Goal: Transaction & Acquisition: Subscribe to service/newsletter

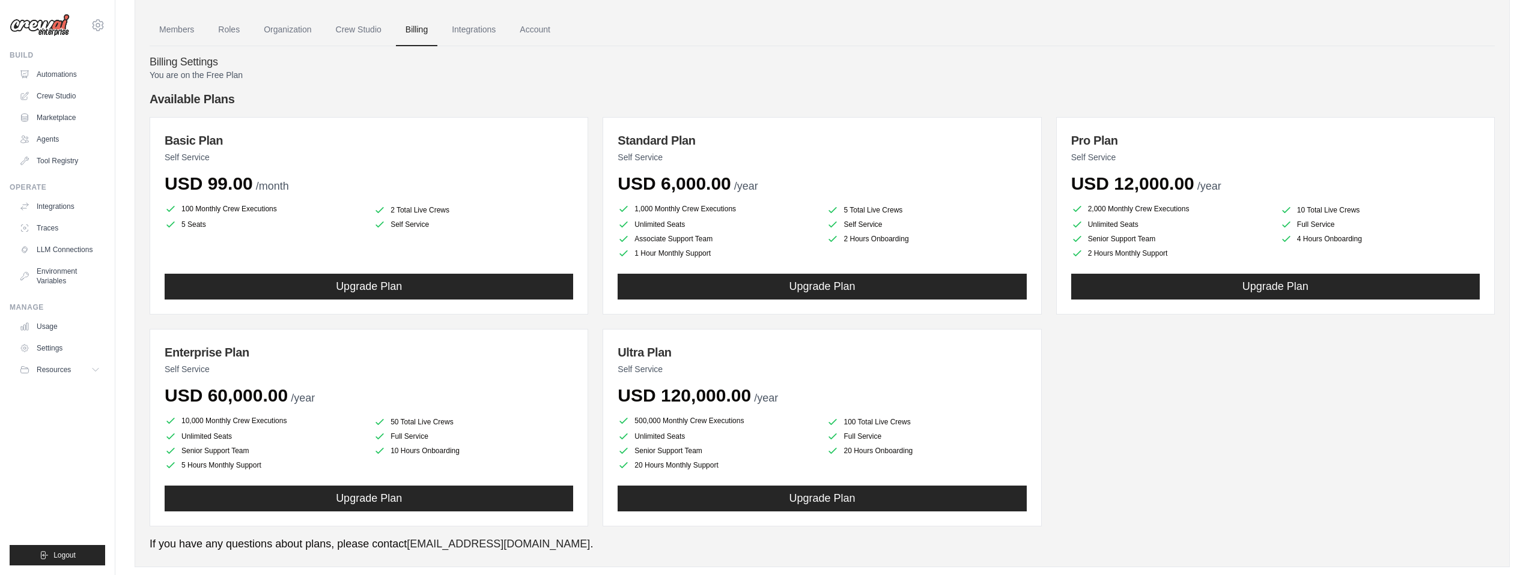
scroll to position [54, 0]
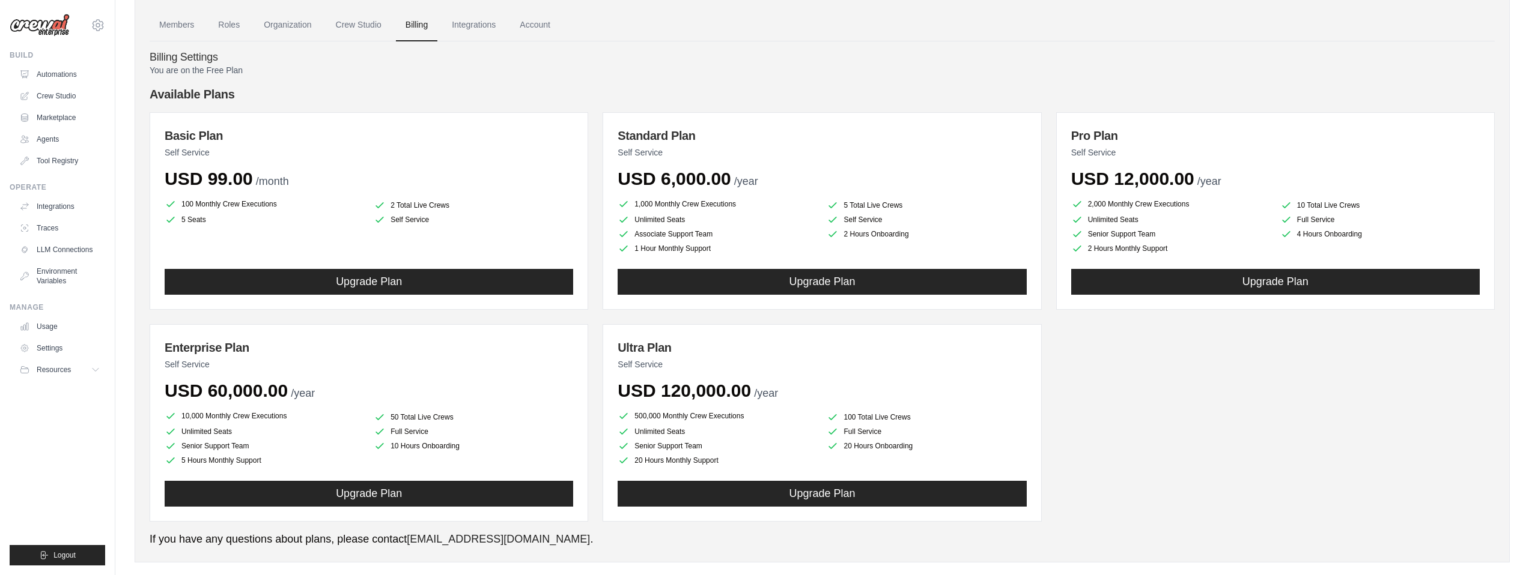
click at [1106, 423] on div "Basic Plan Self Service USD 99.00 /month 100 Monthly Crew Executions 2 Total Li…" at bounding box center [822, 317] width 1345 height 410
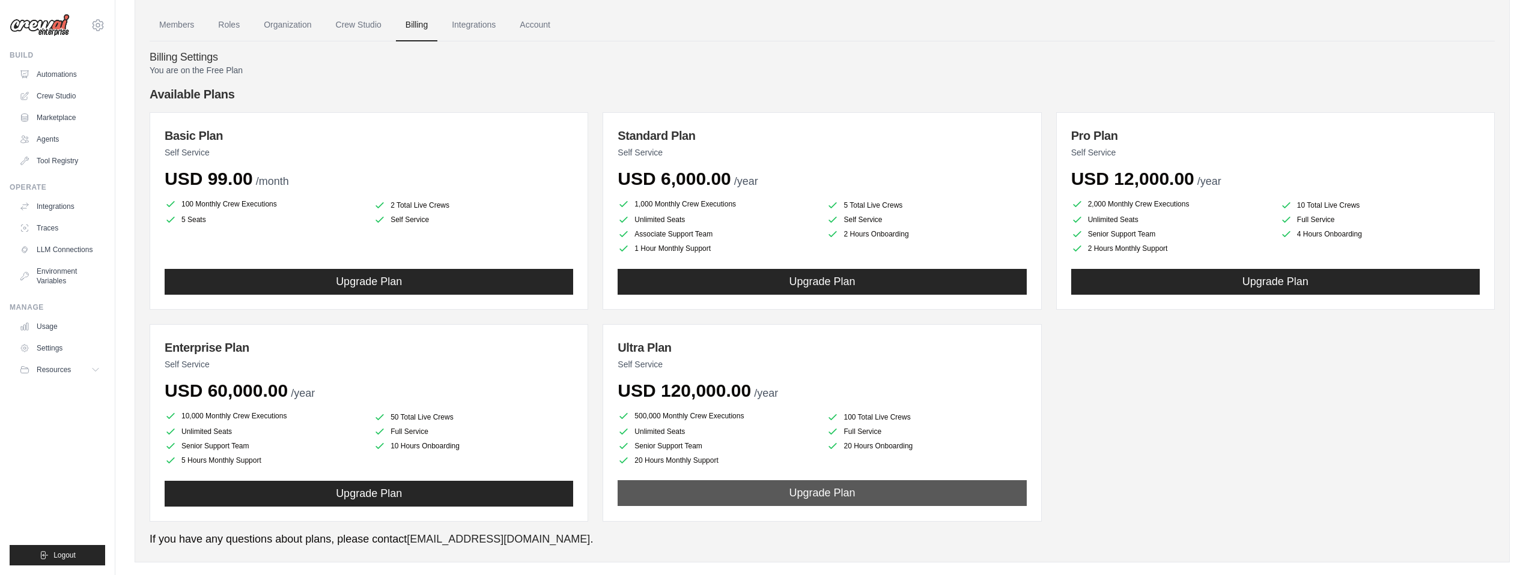
click at [818, 487] on button "Upgrade Plan" at bounding box center [822, 494] width 408 height 26
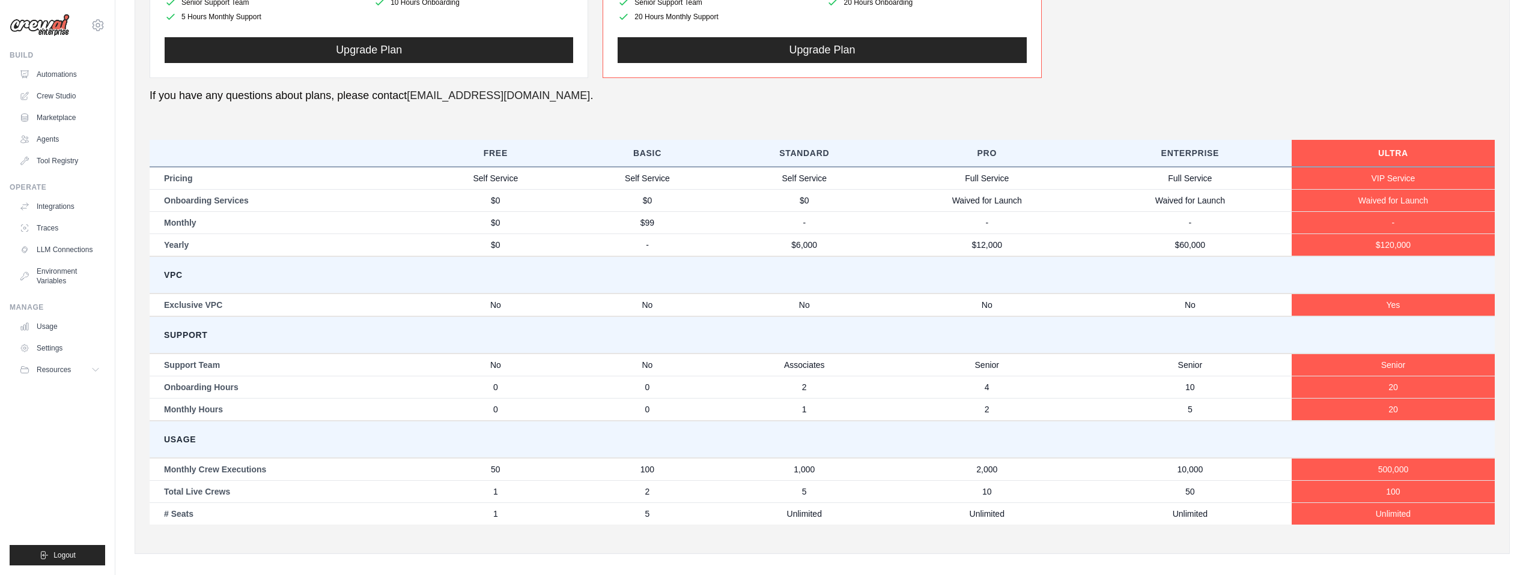
scroll to position [508, 0]
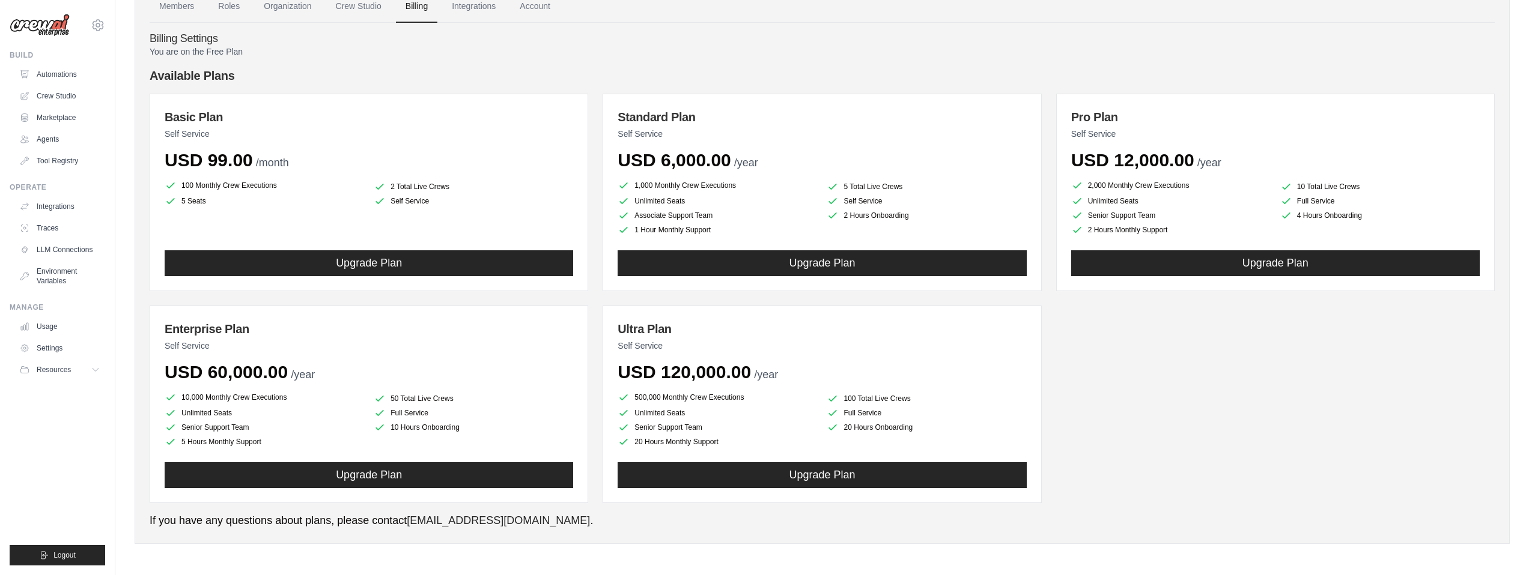
click at [748, 392] on li "500,000 Monthly Crew Executions" at bounding box center [717, 397] width 199 height 14
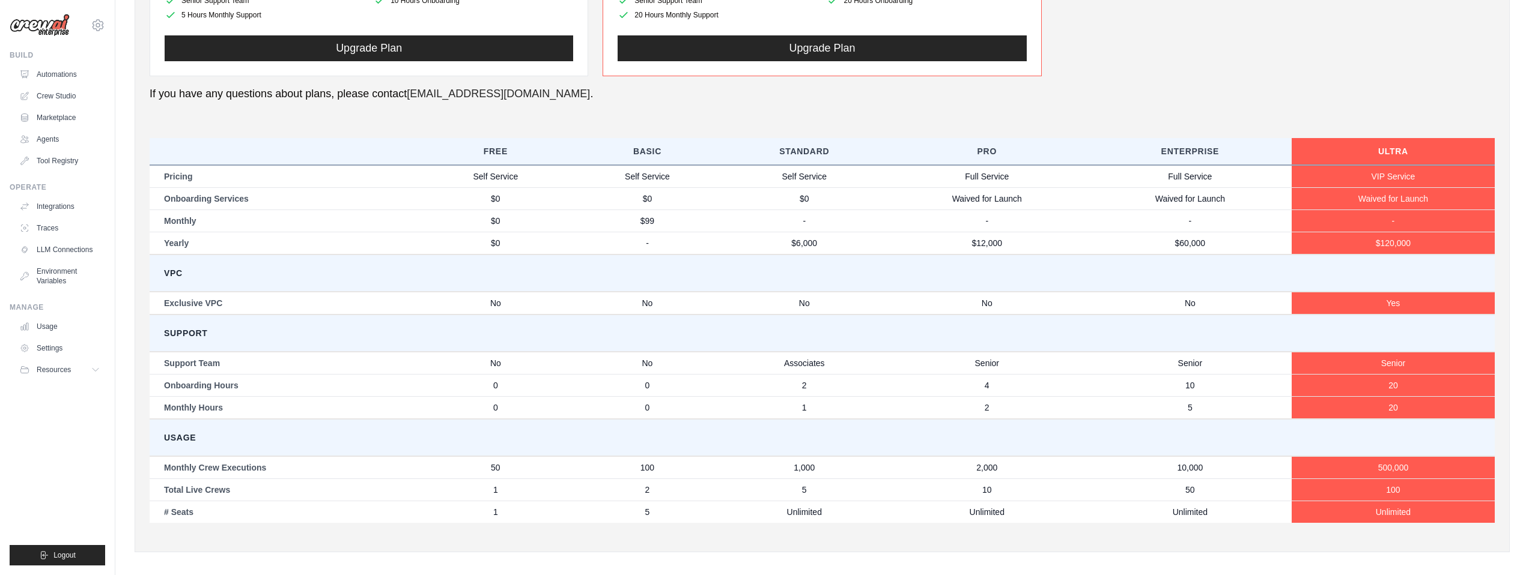
scroll to position [508, 0]
